Goal: Find specific page/section

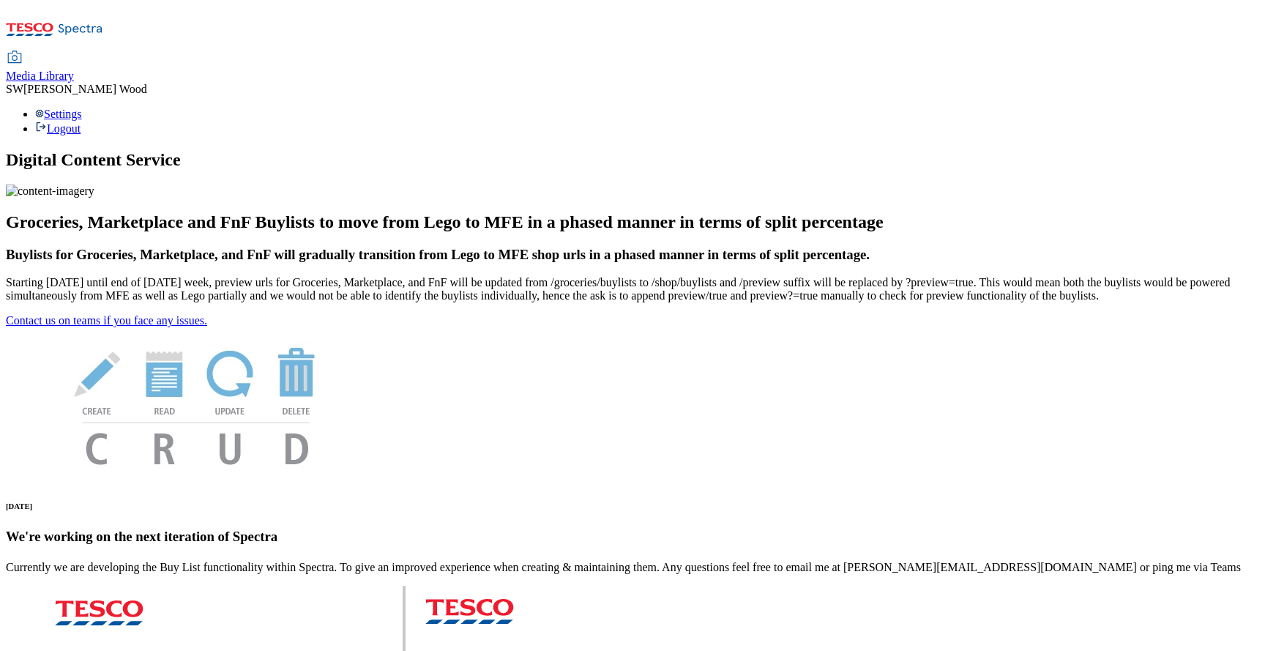
click at [74, 70] on span "Media Library" at bounding box center [40, 76] width 68 height 12
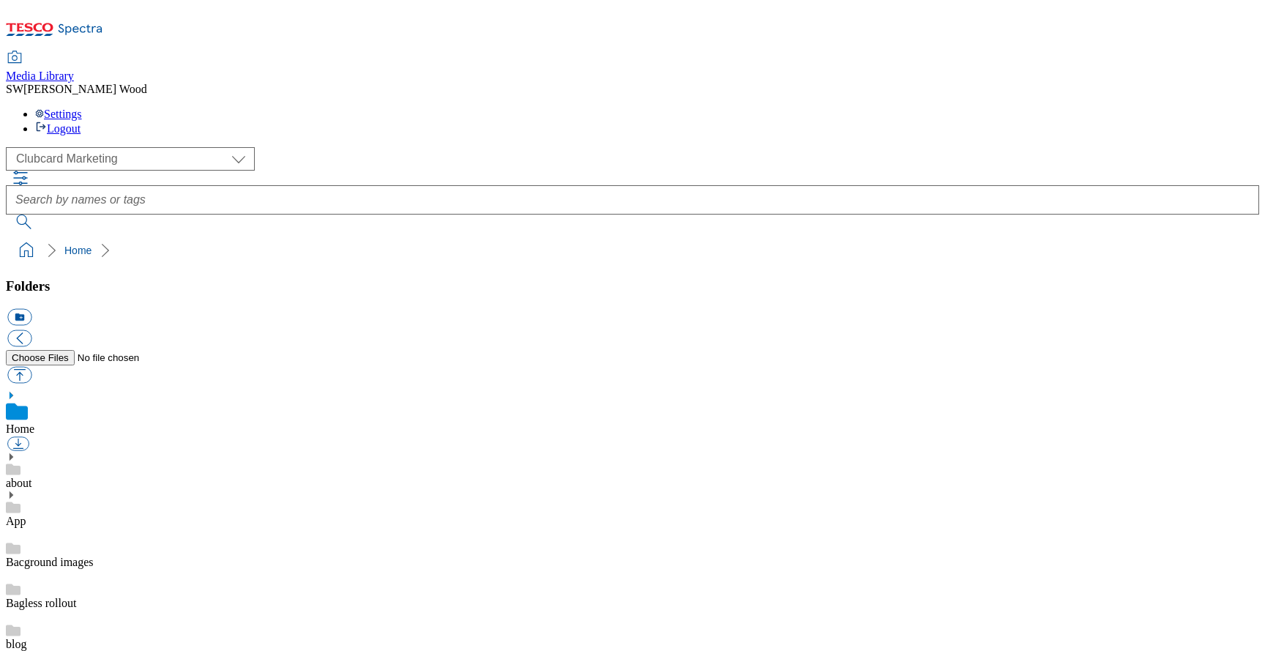
scroll to position [10, 0]
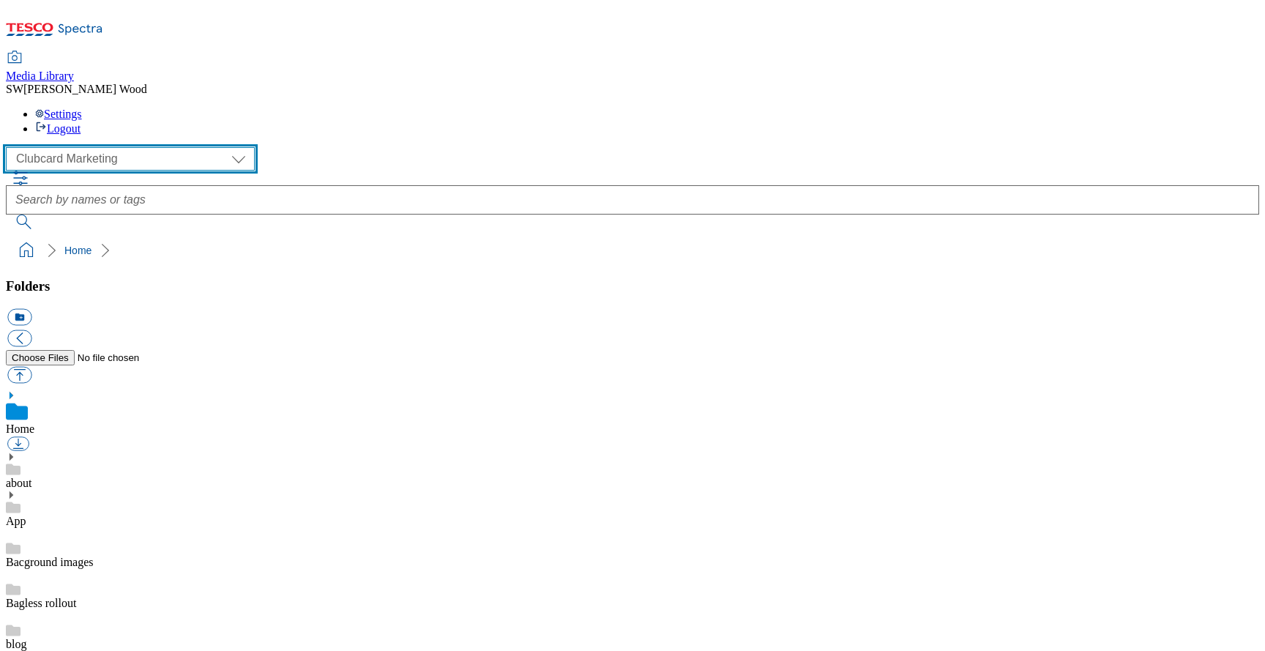
select select "flare-ghs-mktg"
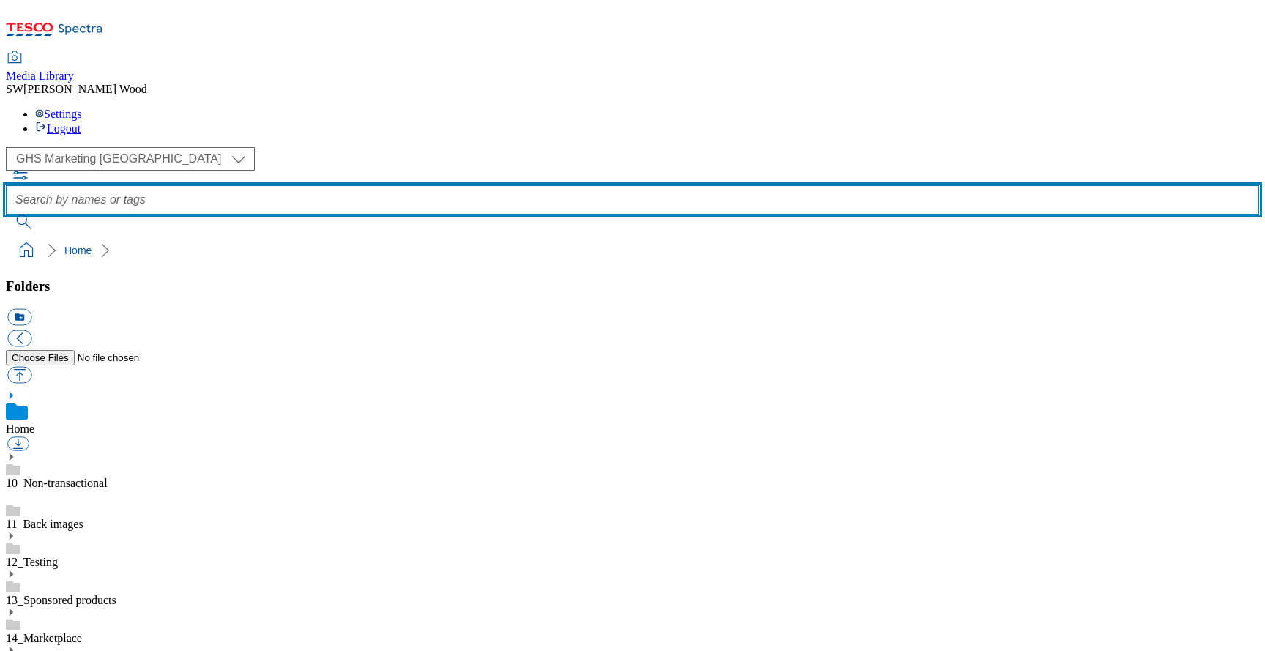
click at [505, 185] on input "text" at bounding box center [633, 199] width 1254 height 29
type input "slim"
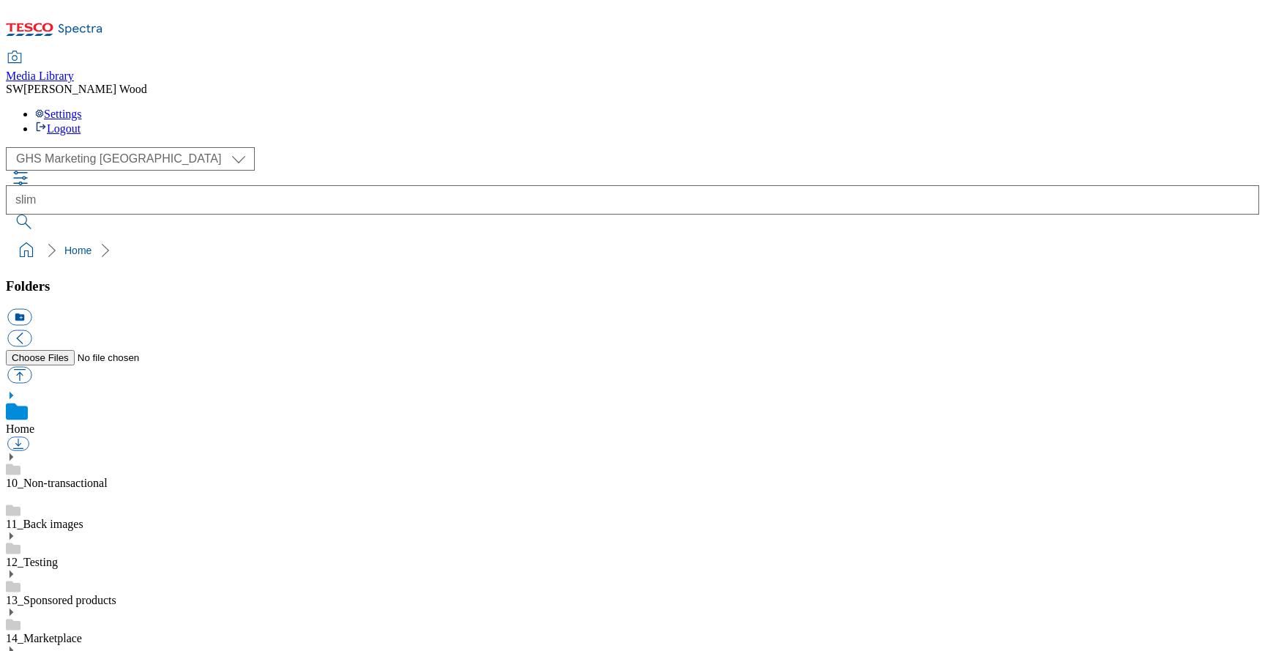
click at [44, 215] on button "submit" at bounding box center [25, 222] width 38 height 15
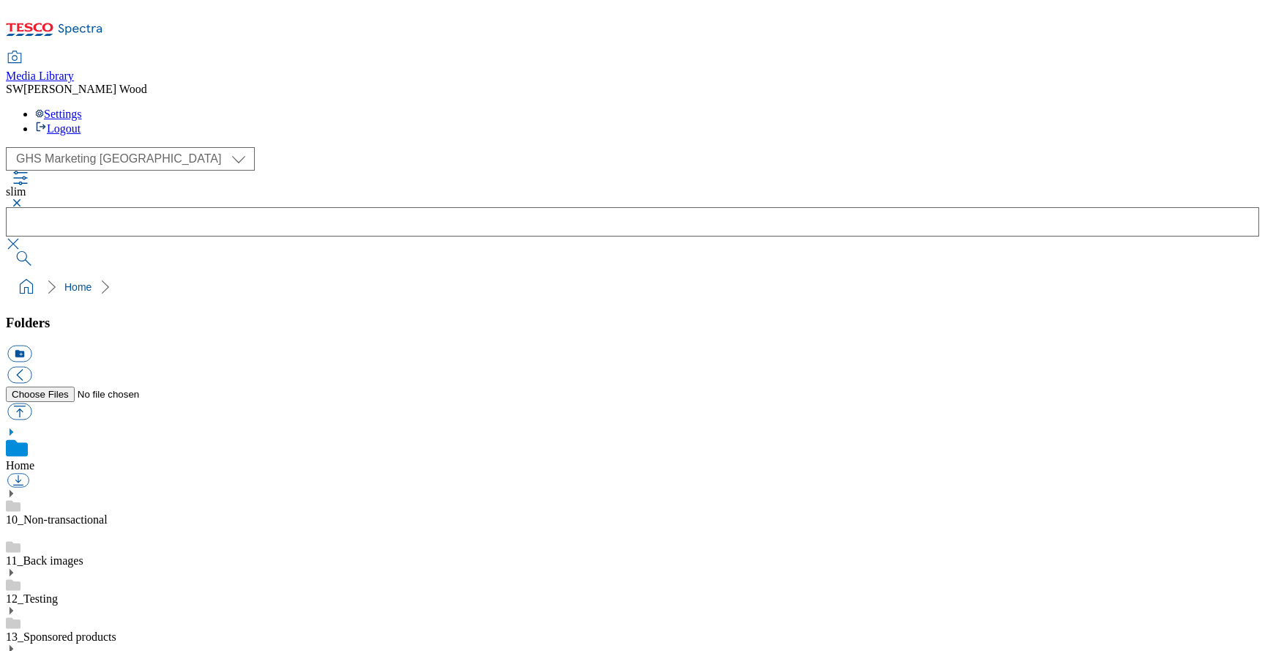
scroll to position [245, 0]
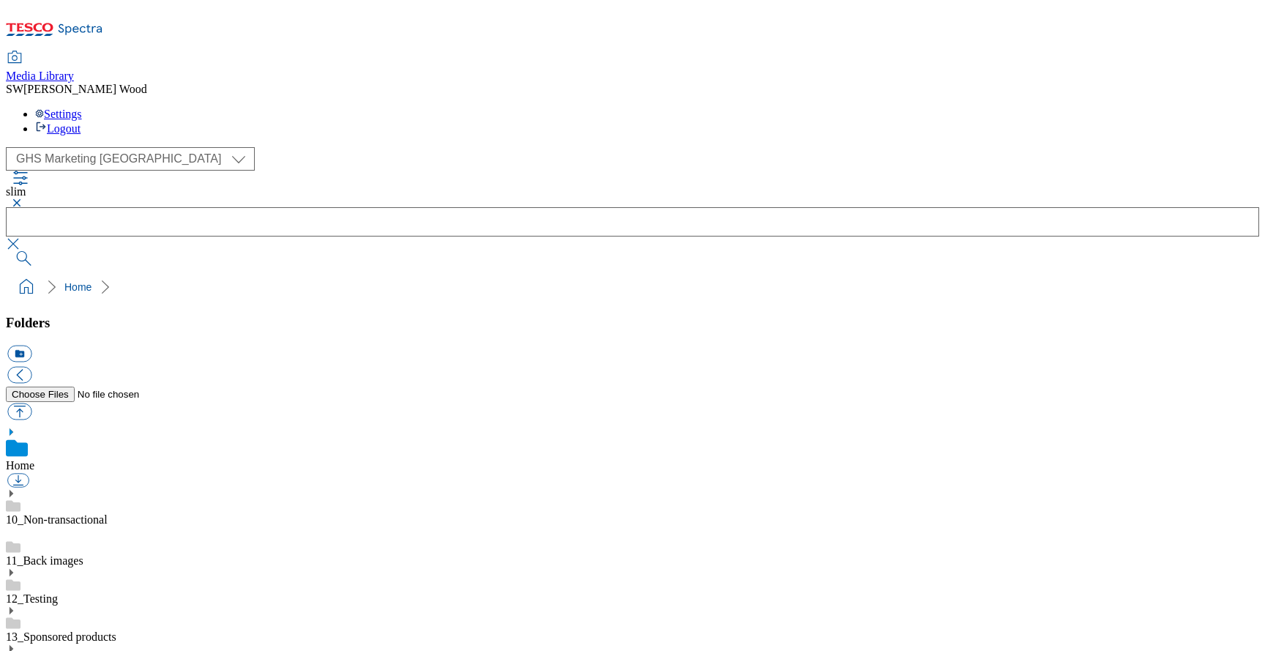
drag, startPoint x: 1169, startPoint y: 363, endPoint x: 885, endPoint y: 362, distance: 284.8
copy div "Search_2522-GHS-SlimBanner-650x200-order-3.jpg"
